Goal: Information Seeking & Learning: Learn about a topic

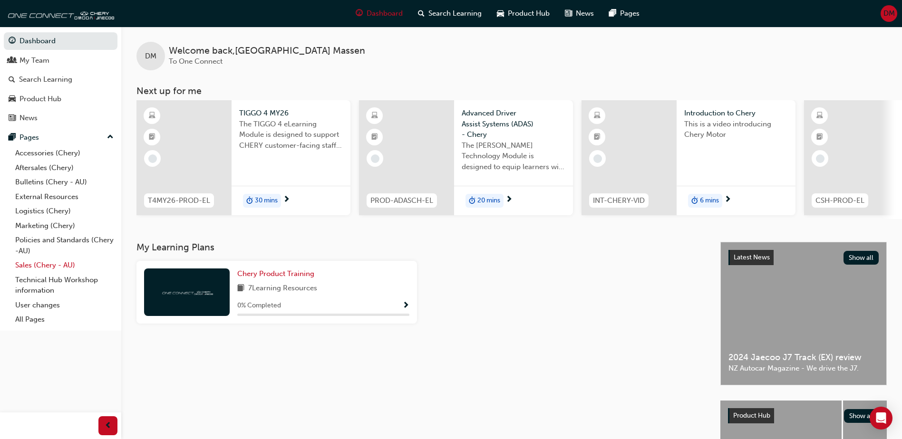
click at [39, 265] on link "Sales (Chery - AU)" at bounding box center [64, 265] width 106 height 15
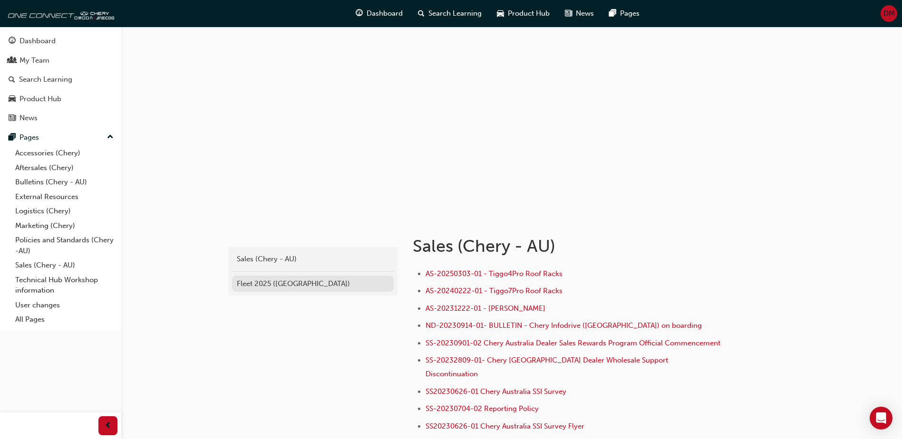
click at [267, 284] on div "Fleet 2025 ([GEOGRAPHIC_DATA])" at bounding box center [313, 284] width 152 height 11
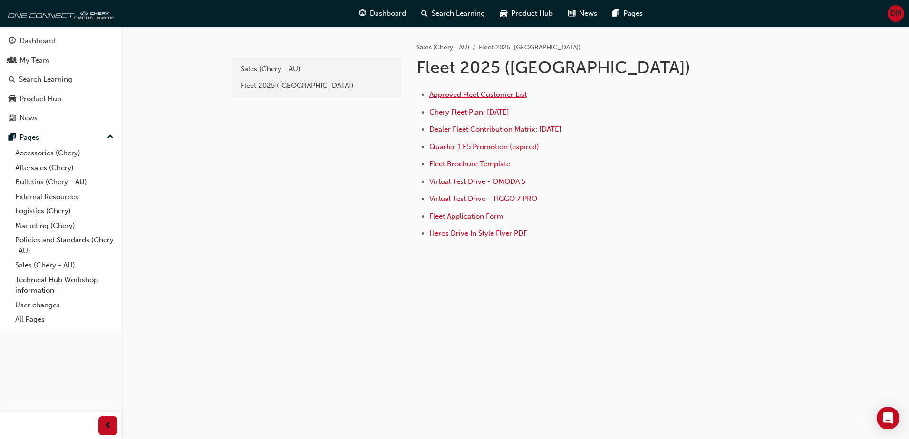
click at [468, 94] on span "Approved Fleet Customer List" at bounding box center [477, 94] width 97 height 9
click at [25, 264] on link "Sales (Chery - AU)" at bounding box center [64, 265] width 106 height 15
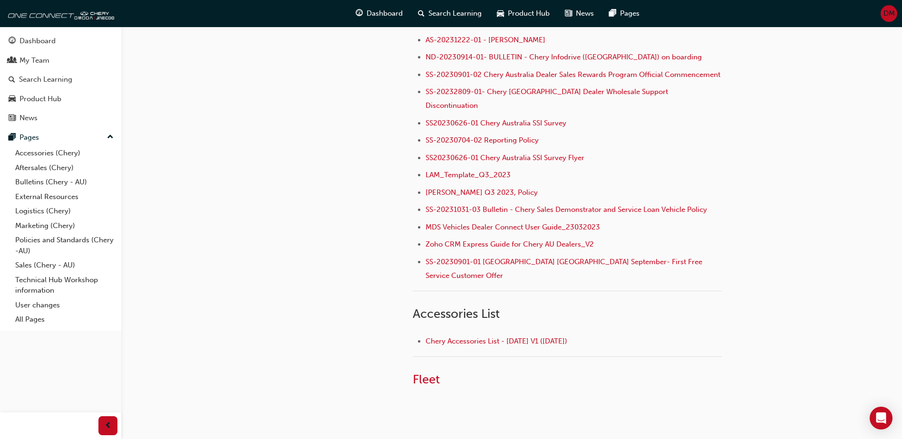
scroll to position [302, 0]
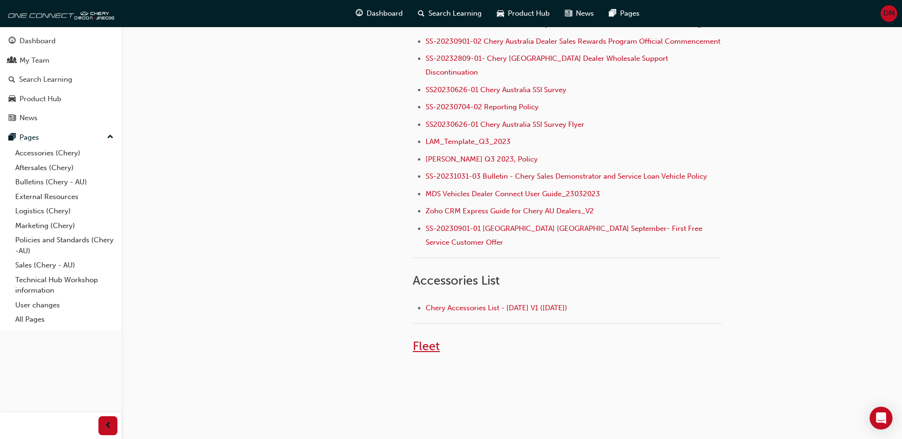
click at [424, 339] on span "Fleet" at bounding box center [426, 346] width 27 height 15
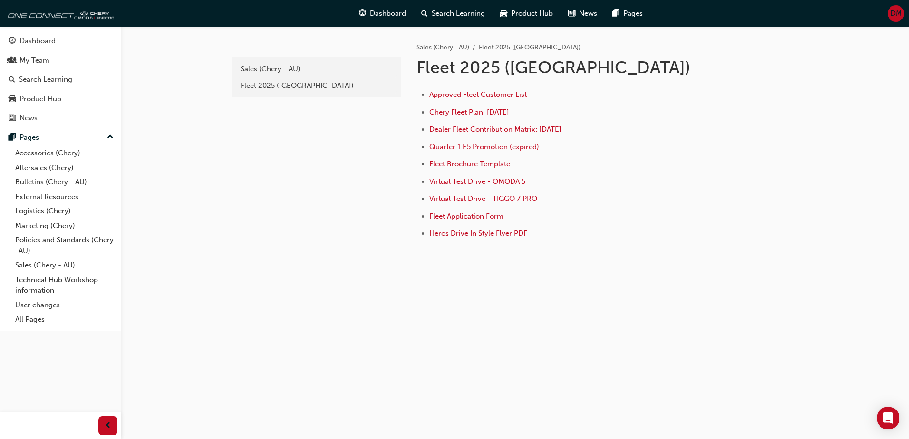
click at [465, 111] on span "Chery Fleet Plan: [DATE]" at bounding box center [469, 112] width 80 height 9
click at [504, 149] on span "Quarter 1 E5 Promotion (expired)" at bounding box center [484, 147] width 110 height 9
click at [262, 67] on div "Sales (Chery - AU)" at bounding box center [317, 69] width 152 height 11
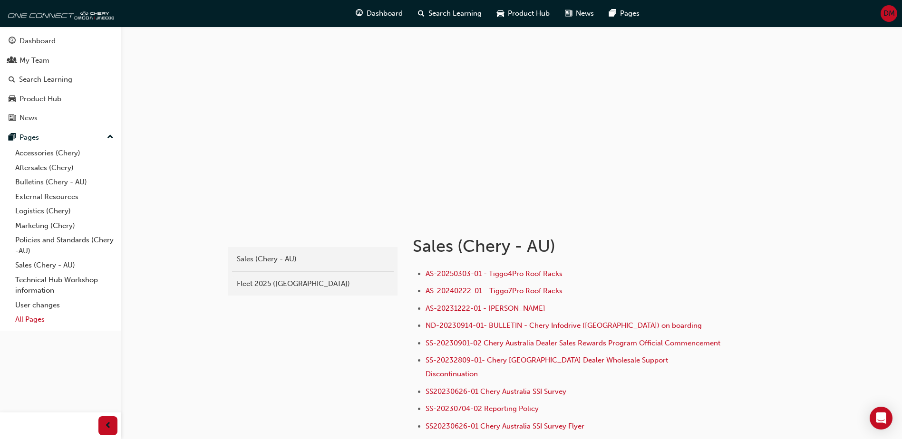
click at [34, 319] on link "All Pages" at bounding box center [64, 319] width 106 height 15
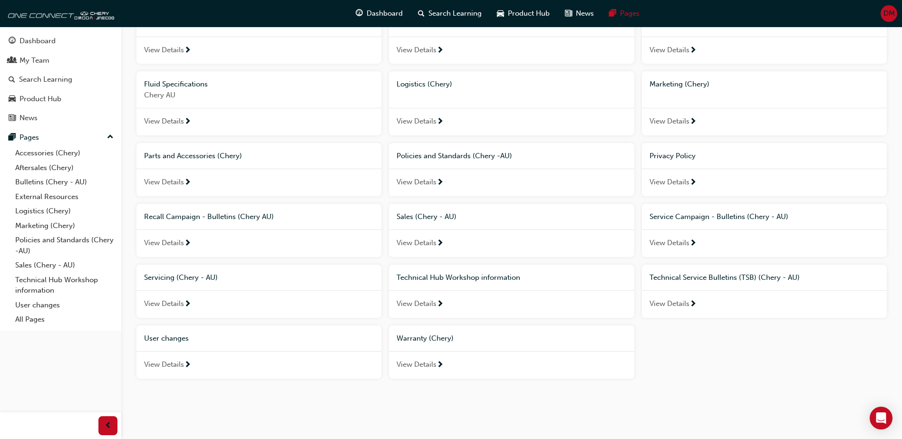
scroll to position [168, 0]
click at [425, 242] on span "View Details" at bounding box center [416, 241] width 40 height 11
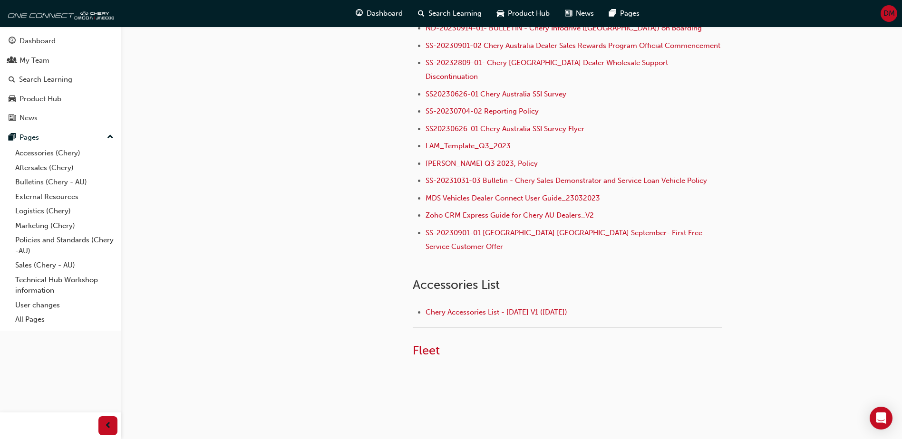
scroll to position [302, 0]
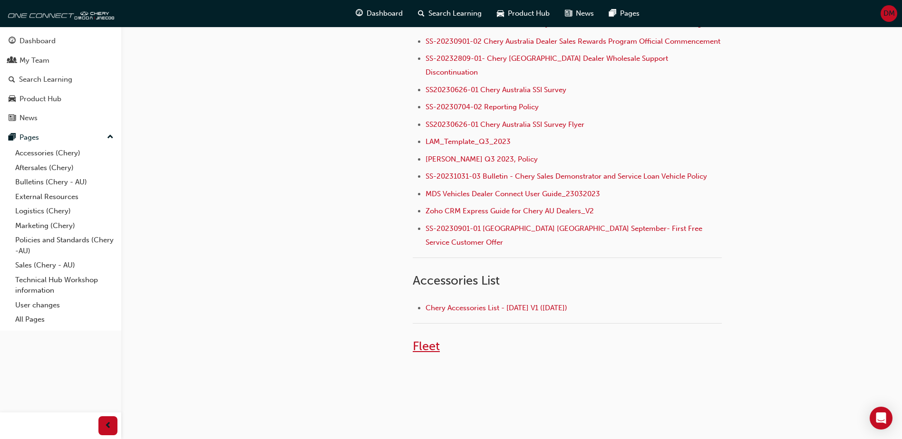
click at [432, 339] on span "Fleet" at bounding box center [426, 346] width 27 height 15
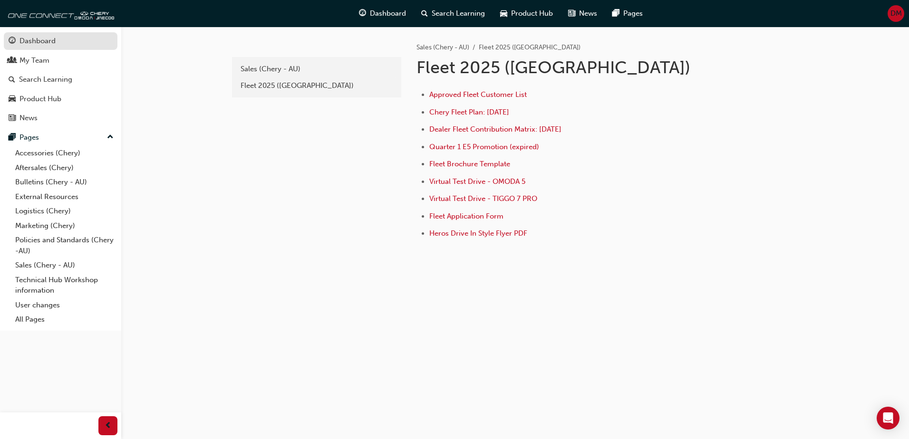
click at [38, 42] on div "Dashboard" at bounding box center [37, 41] width 36 height 11
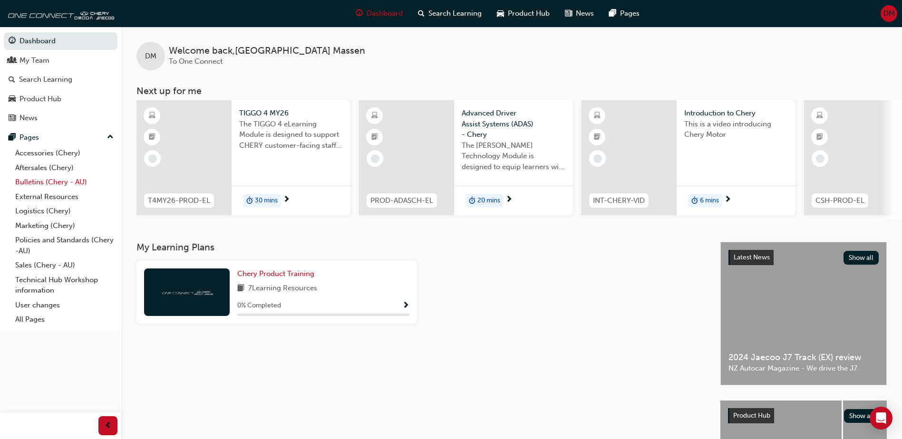
click at [28, 181] on link "Bulletins (Chery - AU)" at bounding box center [64, 182] width 106 height 15
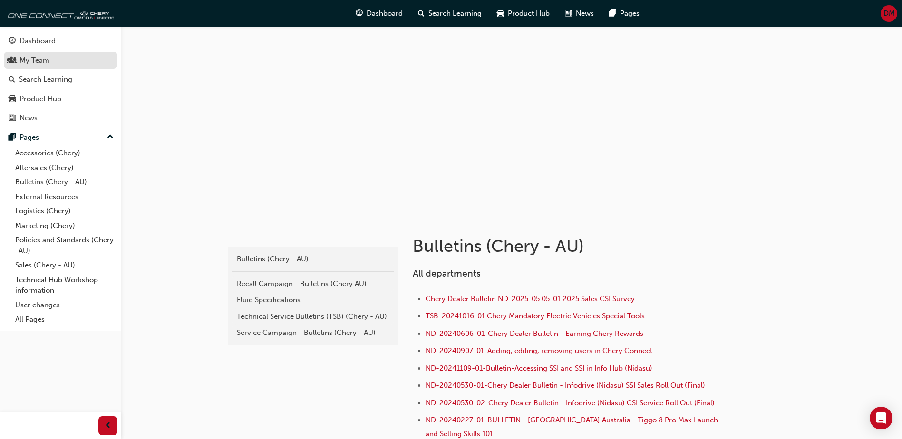
click at [40, 64] on div "My Team" at bounding box center [34, 60] width 30 height 11
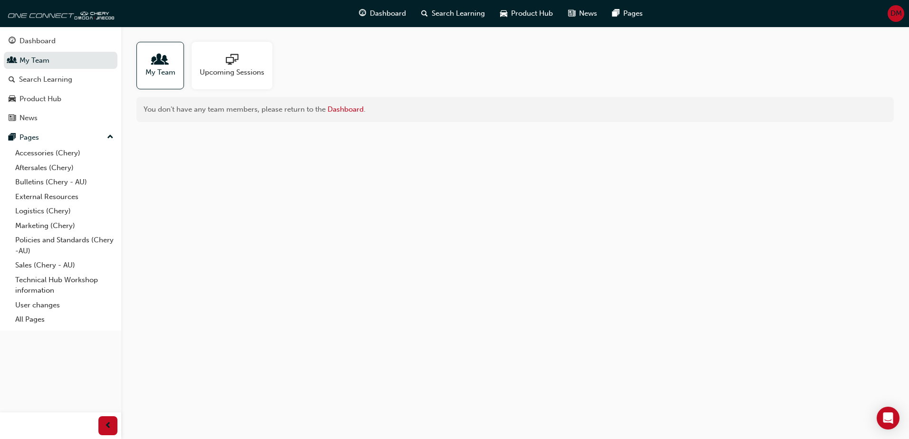
click at [161, 56] on span "people-icon" at bounding box center [160, 60] width 12 height 13
click at [44, 265] on link "Sales (Chery - AU)" at bounding box center [64, 265] width 106 height 15
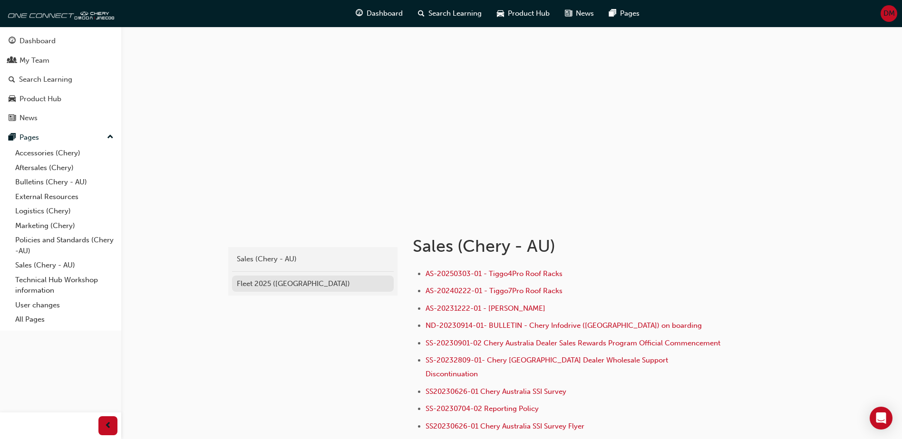
click at [271, 282] on div "Fleet 2025 (Chery)" at bounding box center [313, 284] width 152 height 11
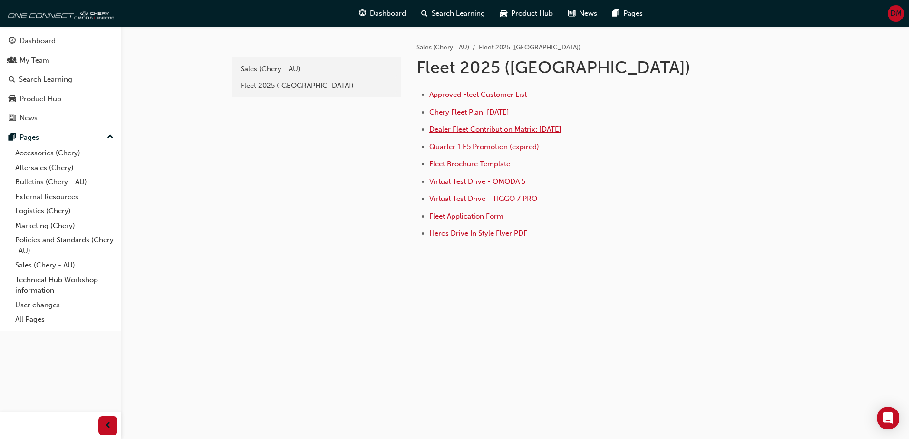
click at [517, 129] on span "Dealer Fleet Contribution Matrix: July 2025" at bounding box center [495, 129] width 132 height 9
click at [58, 263] on link "Sales (Chery - AU)" at bounding box center [64, 265] width 106 height 15
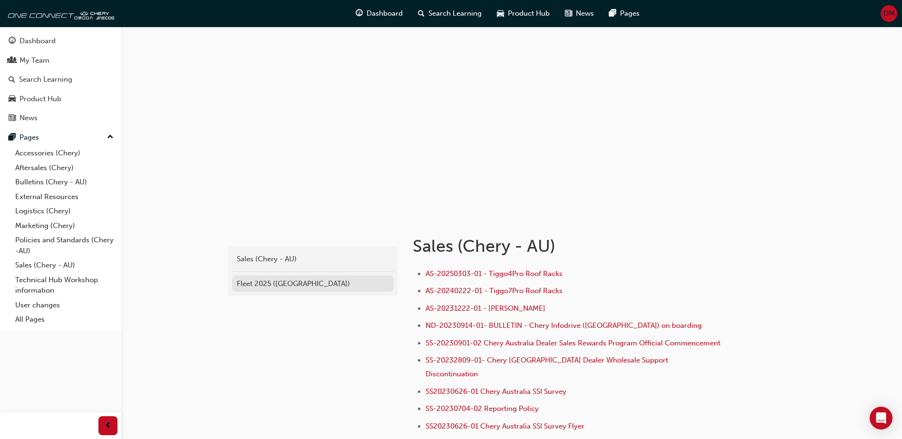
click at [254, 291] on link "Fleet 2025 (Chery)" at bounding box center [313, 284] width 162 height 17
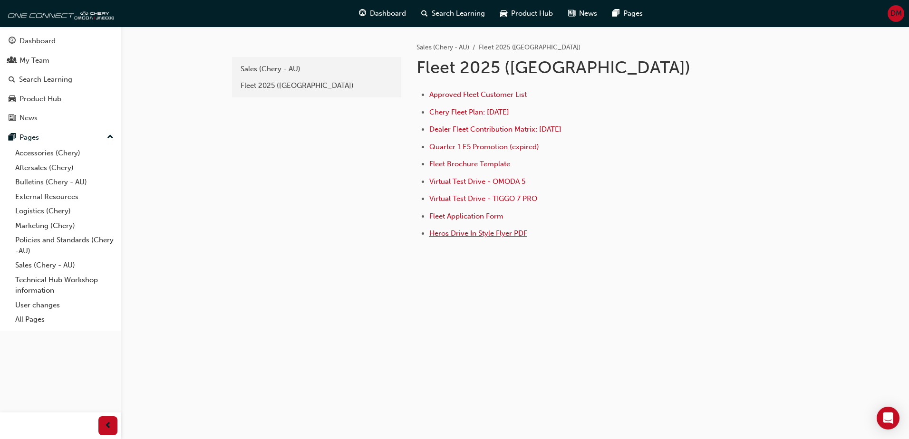
click at [464, 234] on span "Heros Drive In Style Flyer PDF" at bounding box center [478, 233] width 98 height 9
click at [461, 115] on span "Chery Fleet Plan: [DATE]" at bounding box center [469, 112] width 80 height 9
click at [274, 71] on div "Sales (Chery - AU)" at bounding box center [317, 69] width 152 height 11
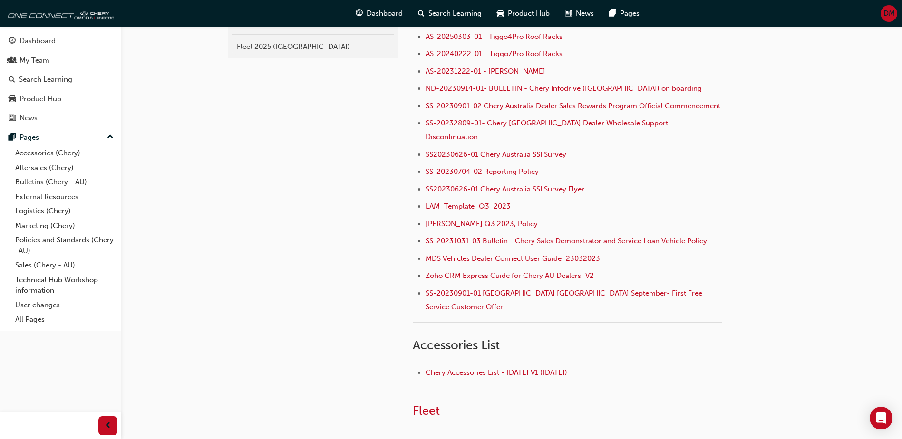
scroll to position [238, 0]
click at [496, 154] on span "SS20230626-01 Chery Australia SSI Survey" at bounding box center [495, 154] width 141 height 9
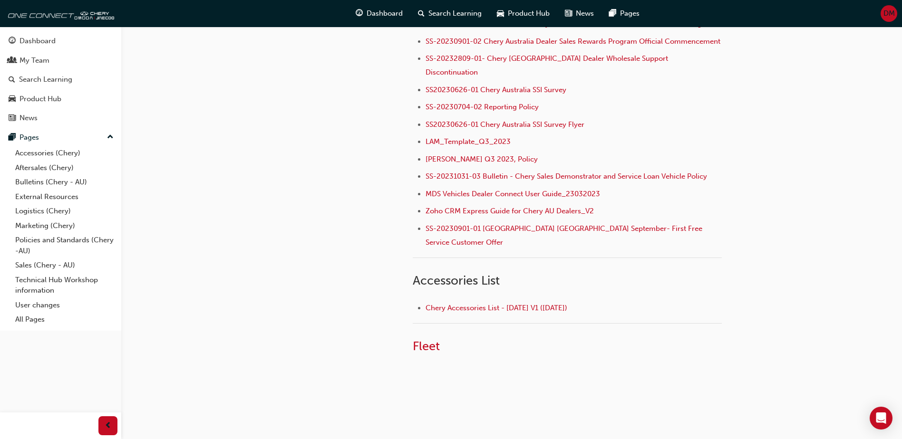
scroll to position [254, 0]
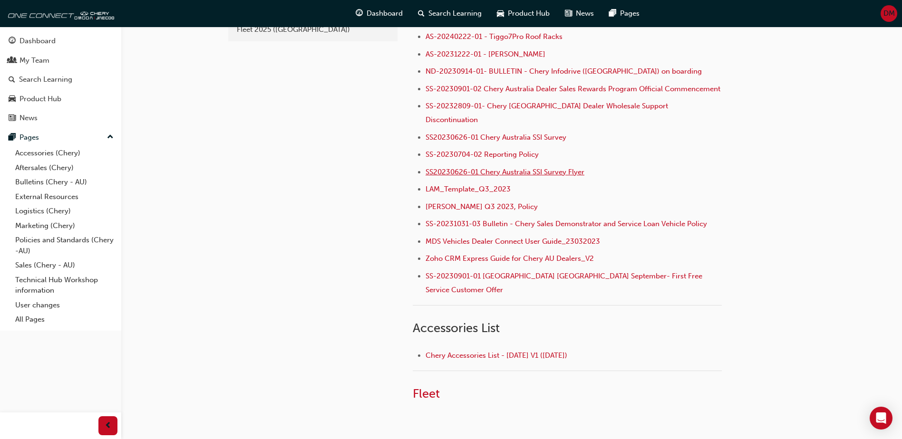
click at [550, 171] on span "SS20230626-01 Chery Australia SSI Survey Flyer" at bounding box center [504, 172] width 159 height 9
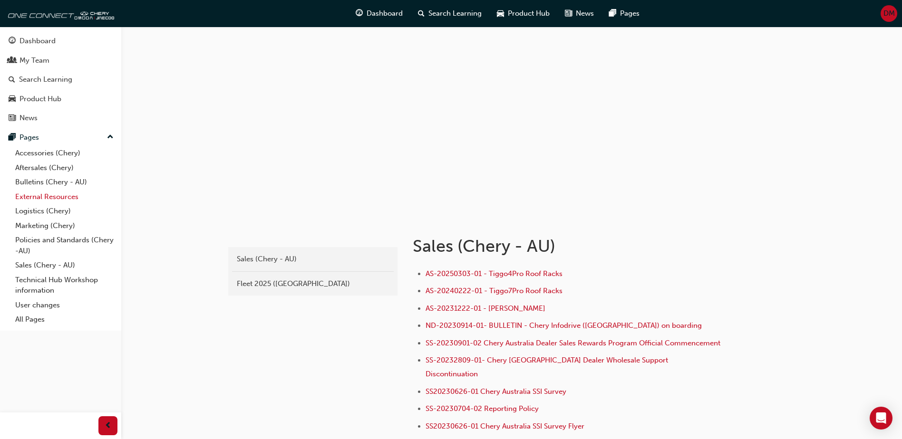
click at [50, 196] on link "External Resources" at bounding box center [64, 197] width 106 height 15
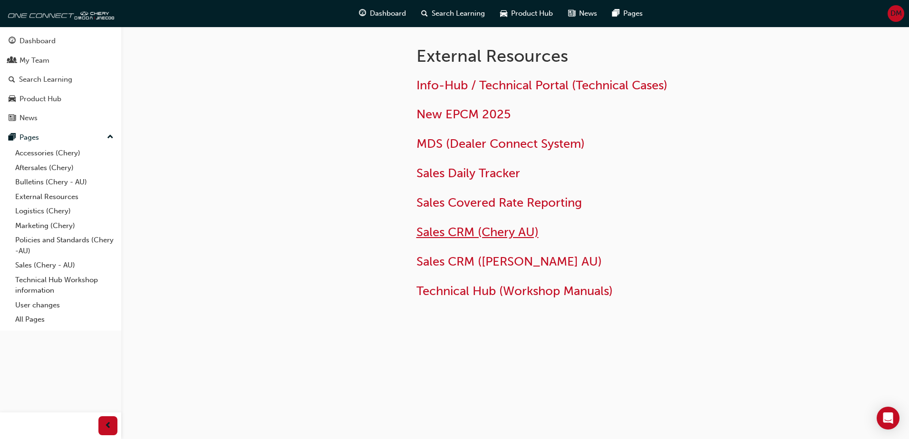
click at [460, 231] on span "Sales CRM (Chery AU)" at bounding box center [477, 232] width 122 height 15
click at [492, 204] on span "Sales Covered Rate Reporting" at bounding box center [498, 202] width 165 height 15
